Goal: Task Accomplishment & Management: Use online tool/utility

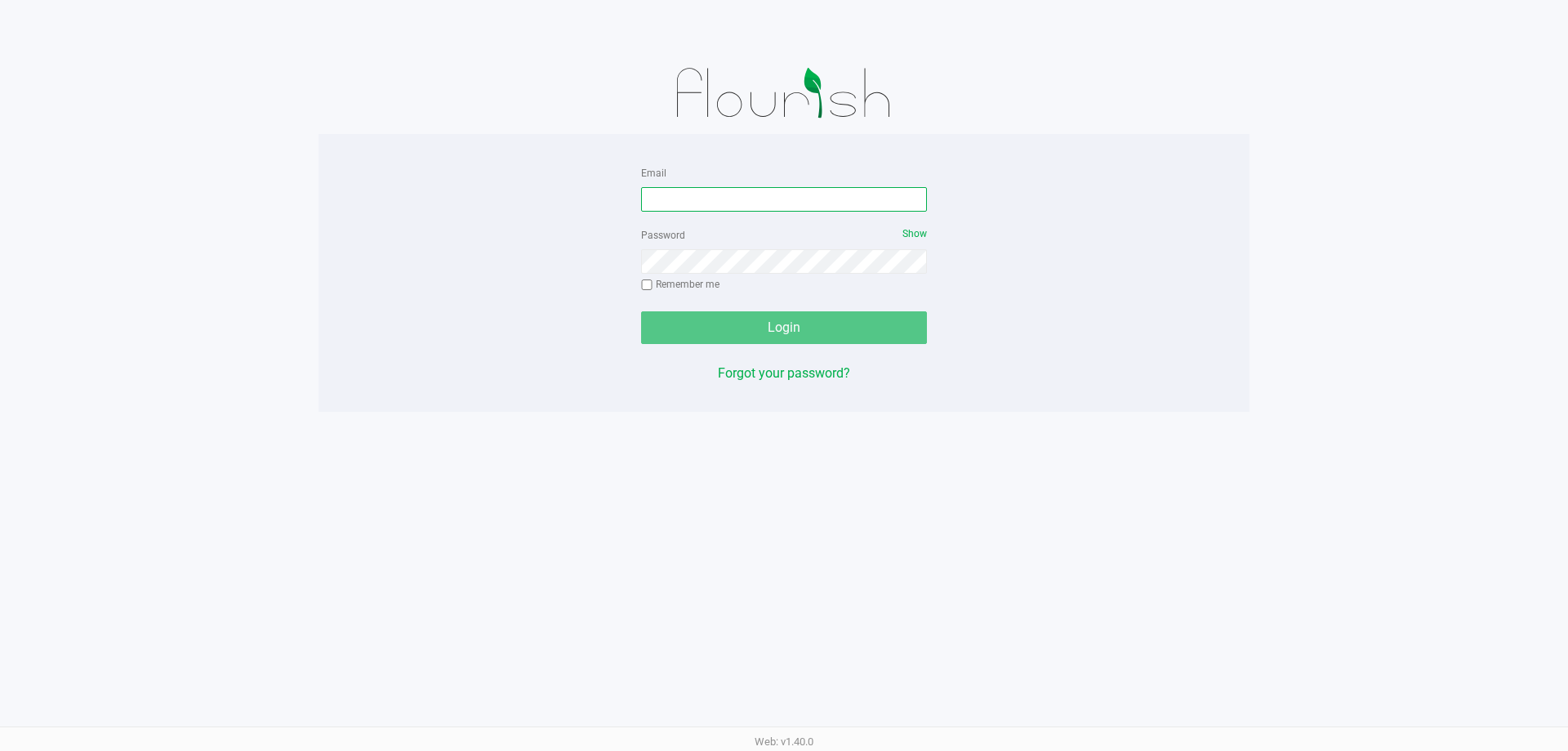
click at [684, 204] on input "Email" at bounding box center [784, 199] width 286 height 24
type input "[PERSON_NAME][EMAIL_ADDRESS][DOMAIN_NAME]"
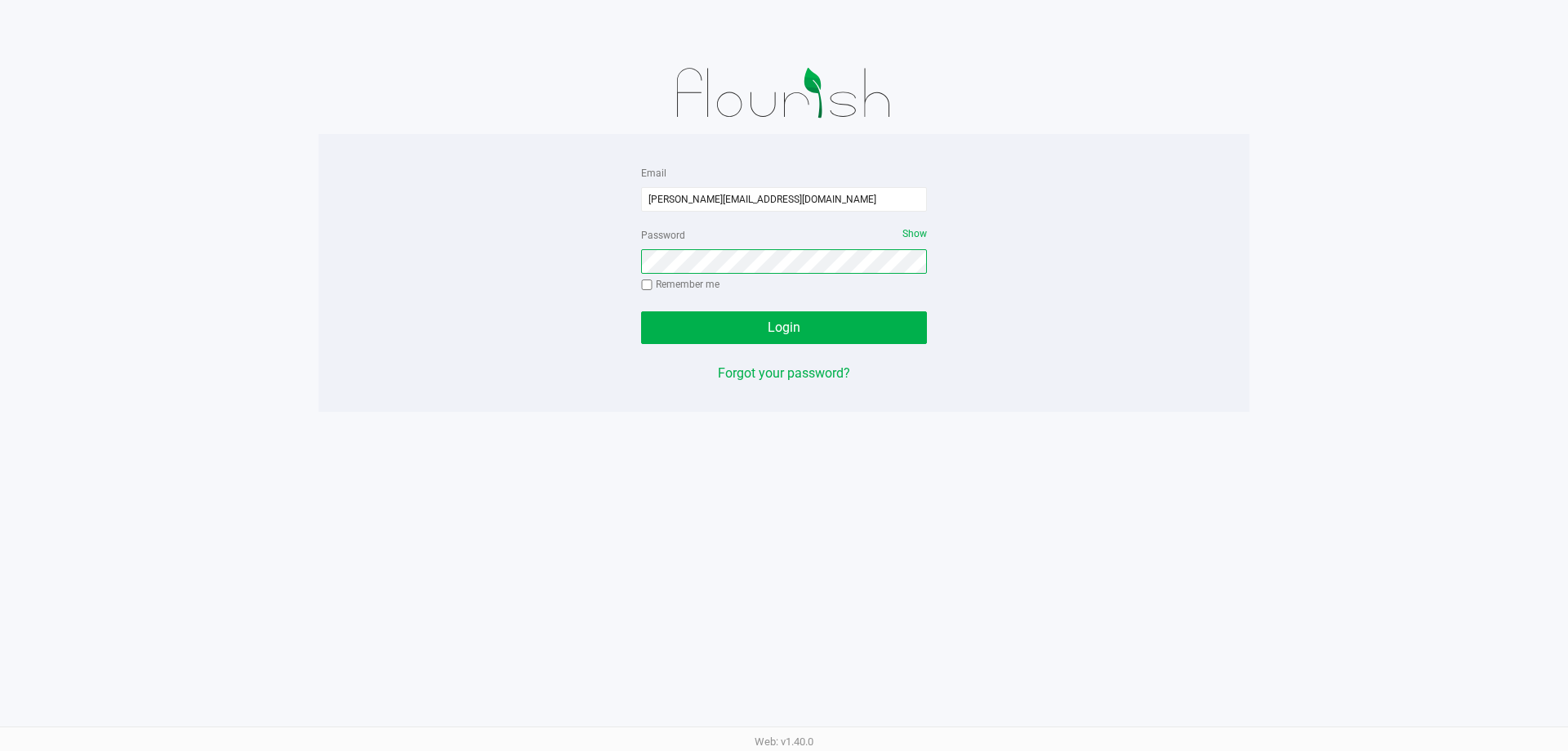
click at [641, 311] on button "Login" at bounding box center [784, 328] width 286 height 33
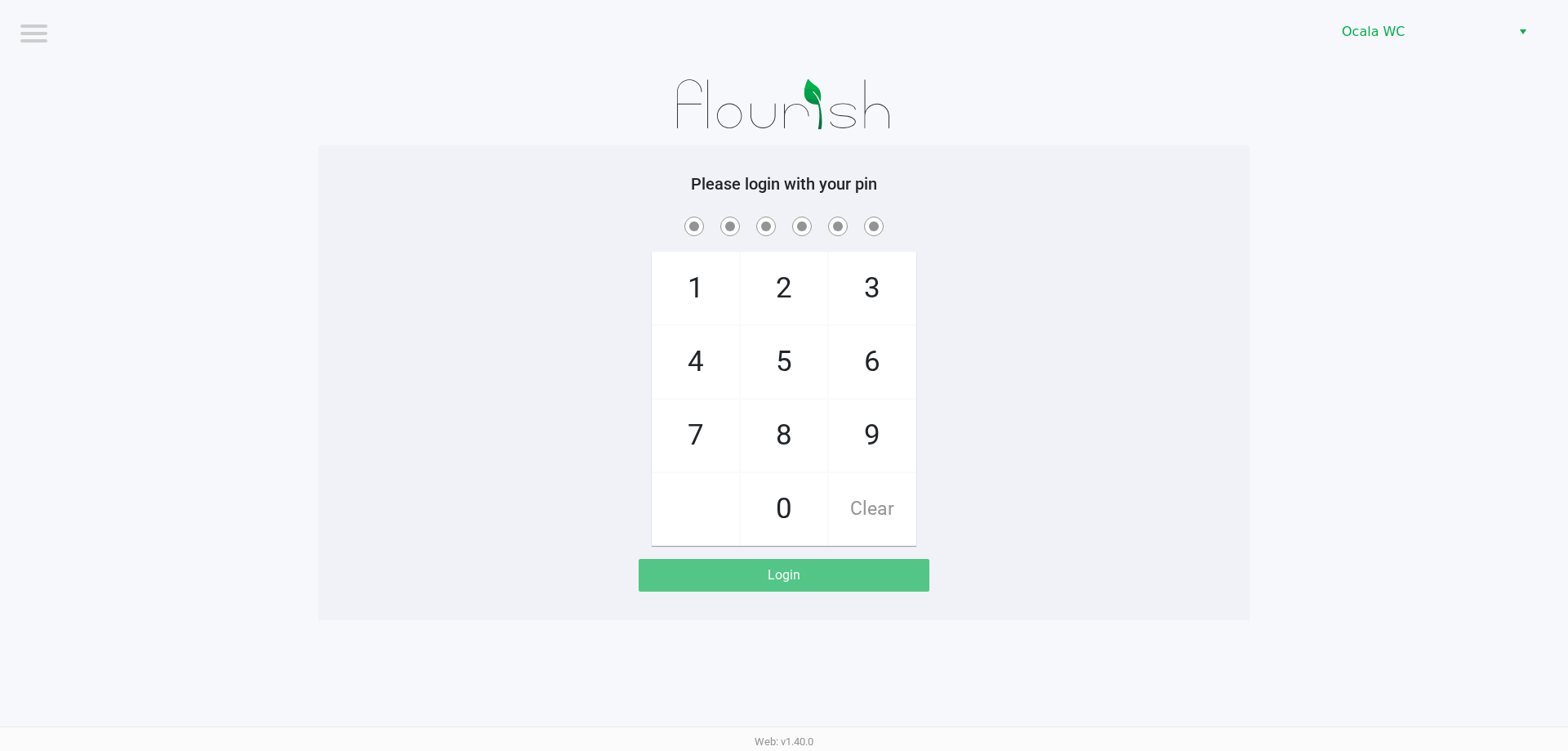
click at [452, 346] on div "1 4 7 2 5 8 0 3 6 9 Clear" at bounding box center [784, 380] width 931 height 332
checkbox input "true"
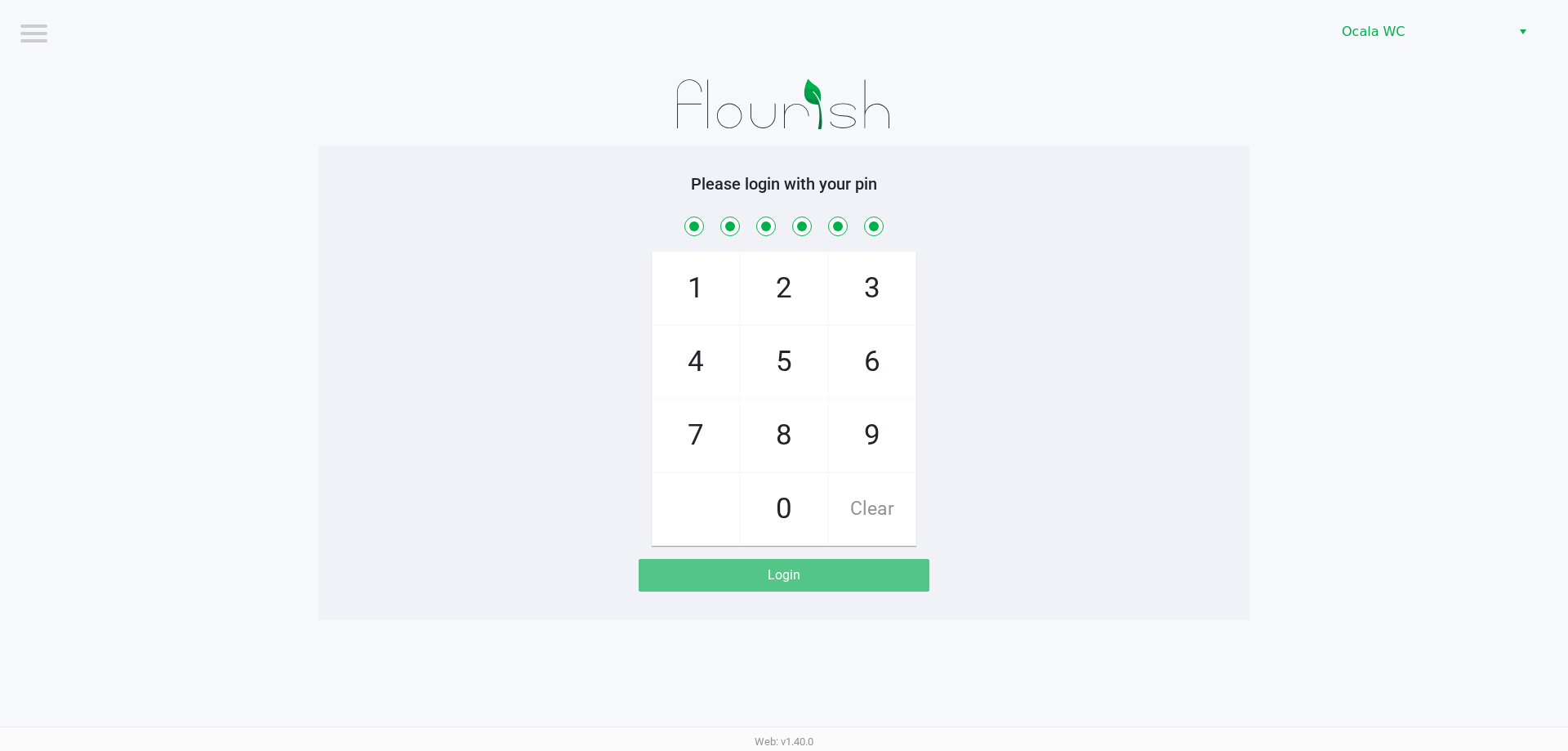
checkbox input "true"
